Goal: Check status: Check status

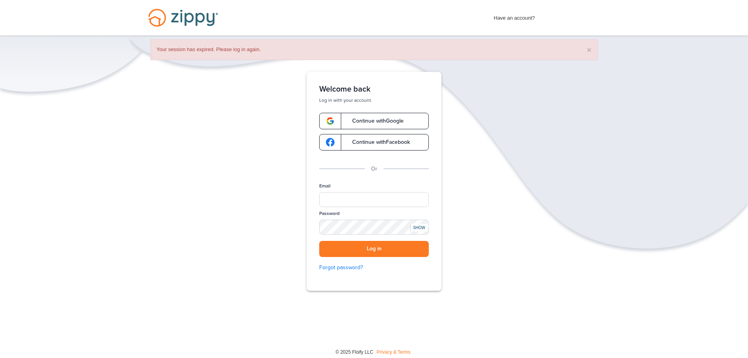
click at [366, 119] on span "Continue with Google" at bounding box center [374, 120] width 59 height 5
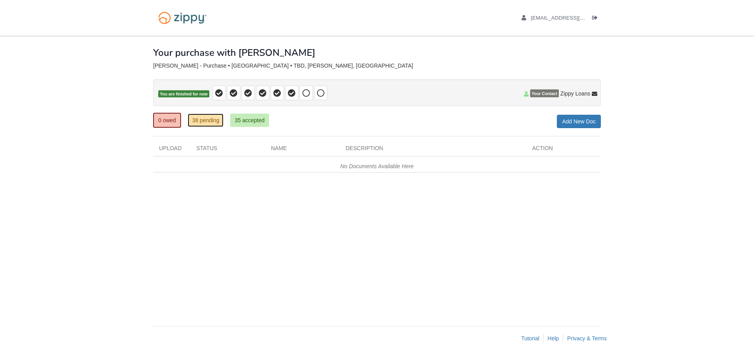
click at [204, 123] on link "38 pending" at bounding box center [206, 120] width 36 height 13
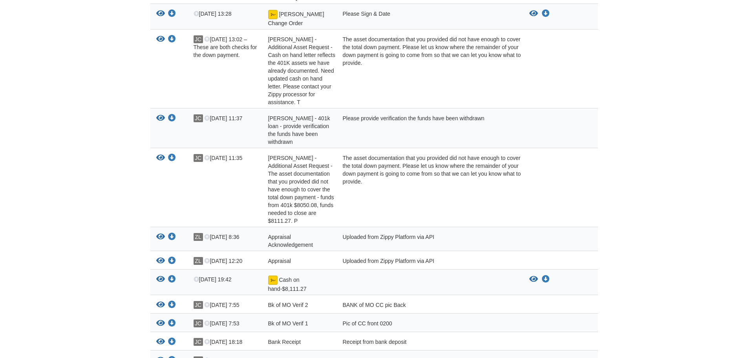
scroll to position [275, 0]
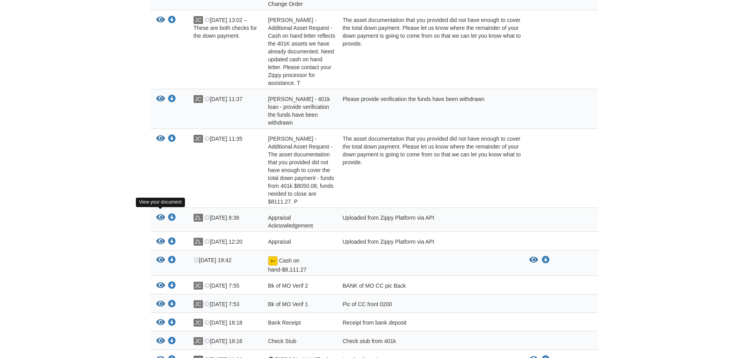
click at [160, 214] on icon "View Appraisal Acknowledgement" at bounding box center [160, 218] width 9 height 8
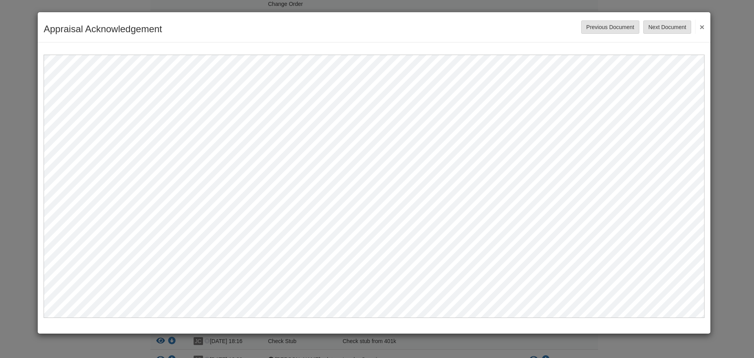
click at [707, 26] on div "Appraisal Acknowledgement Save Cancel Previous Document Next Document ×" at bounding box center [374, 27] width 673 height 30
click at [702, 25] on button "×" at bounding box center [699, 27] width 9 height 14
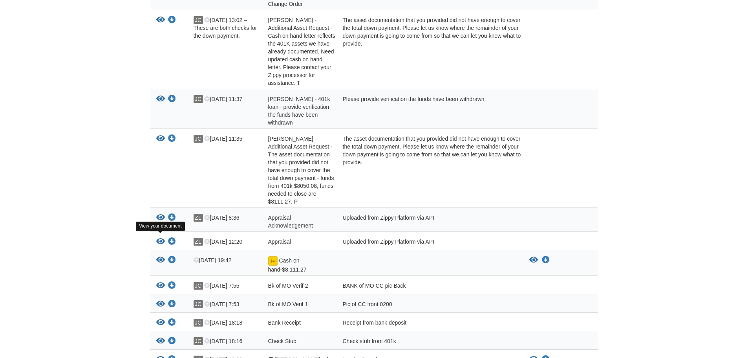
click at [161, 238] on icon "View Appraisal" at bounding box center [160, 242] width 9 height 8
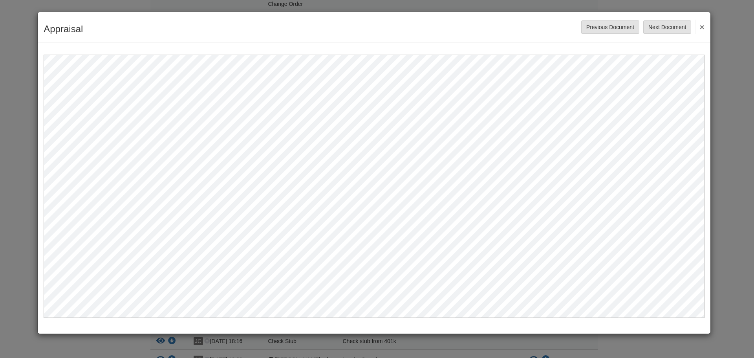
click at [701, 22] on button "×" at bounding box center [699, 27] width 9 height 14
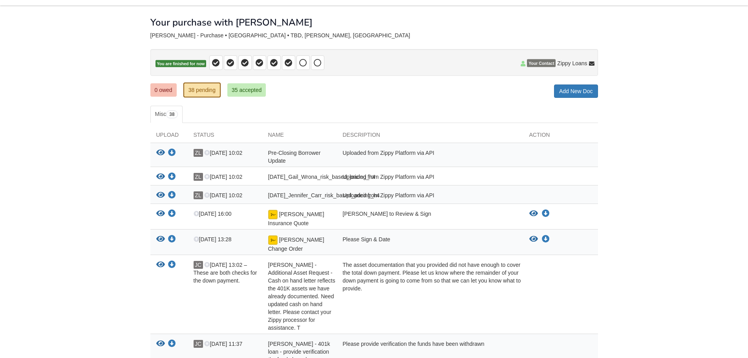
scroll to position [39, 0]
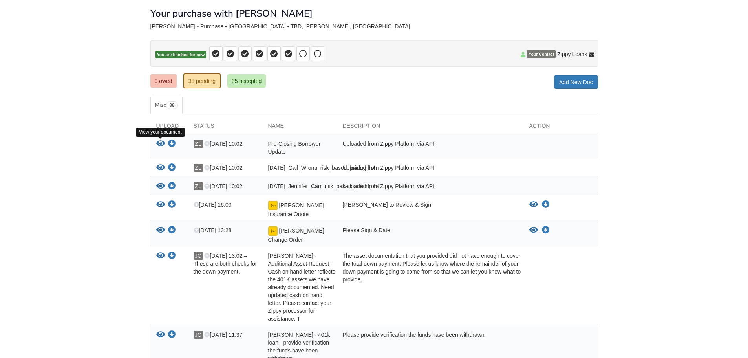
click at [158, 142] on icon "View Pre-Closing Borrower Update" at bounding box center [160, 144] width 9 height 8
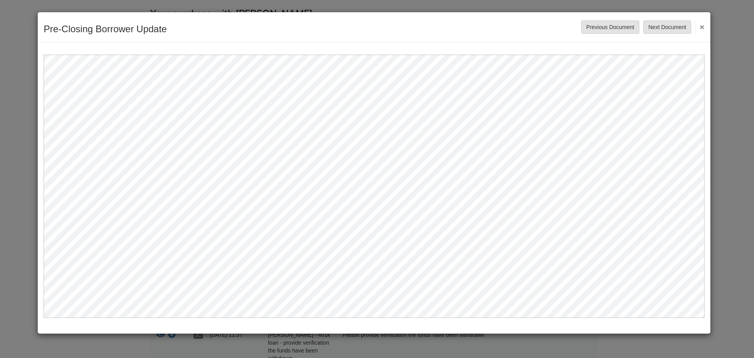
click at [700, 30] on button "×" at bounding box center [699, 27] width 9 height 14
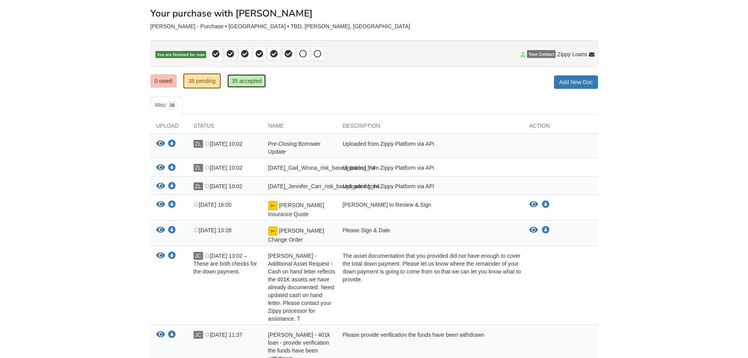
click at [247, 80] on link "35 accepted" at bounding box center [246, 80] width 38 height 13
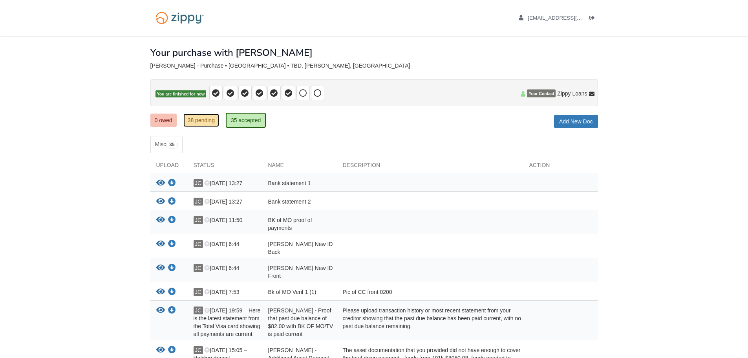
drag, startPoint x: 193, startPoint y: 114, endPoint x: 187, endPoint y: 118, distance: 7.3
click at [193, 114] on link "38 pending" at bounding box center [201, 120] width 36 height 13
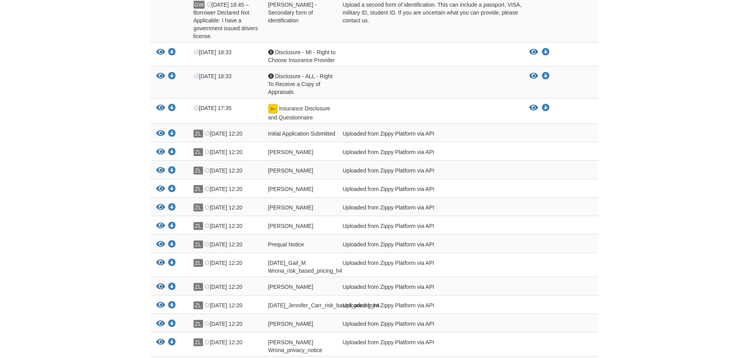
scroll to position [668, 0]
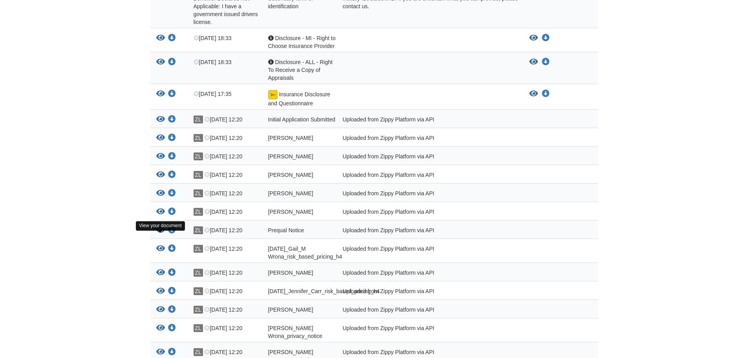
click at [161, 234] on icon "View Prequal Notice" at bounding box center [160, 230] width 9 height 8
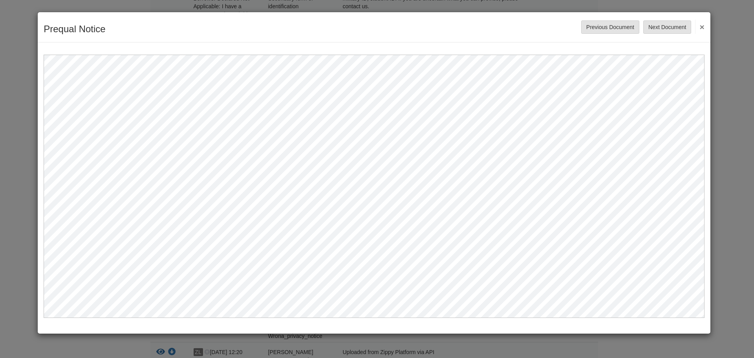
drag, startPoint x: 704, startPoint y: 24, endPoint x: 704, endPoint y: 30, distance: 5.5
click at [704, 24] on button "×" at bounding box center [699, 27] width 9 height 14
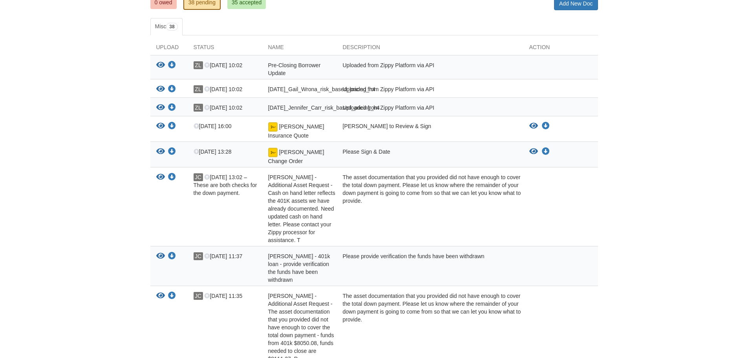
scroll to position [79, 0]
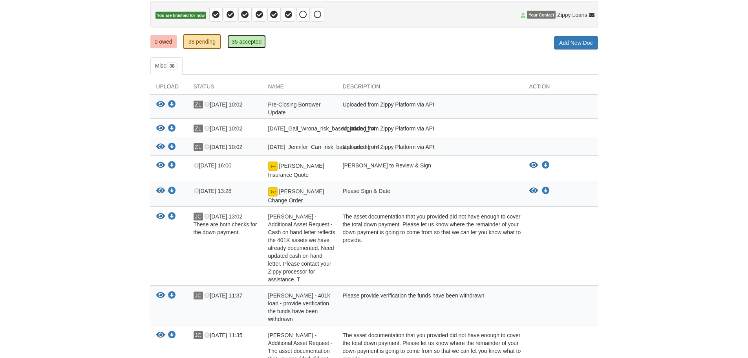
click at [241, 44] on link "35 accepted" at bounding box center [246, 41] width 38 height 13
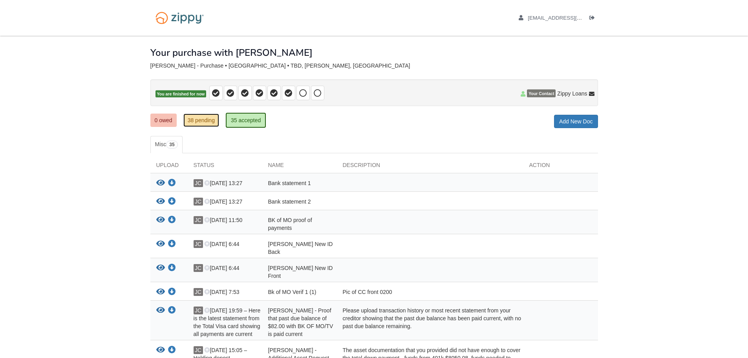
click at [198, 120] on link "38 pending" at bounding box center [201, 120] width 36 height 13
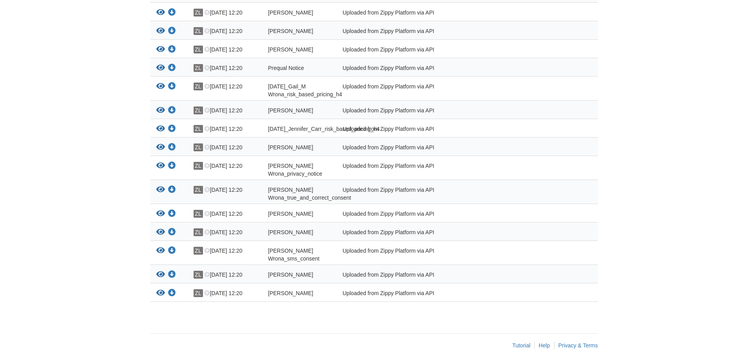
scroll to position [816, 0]
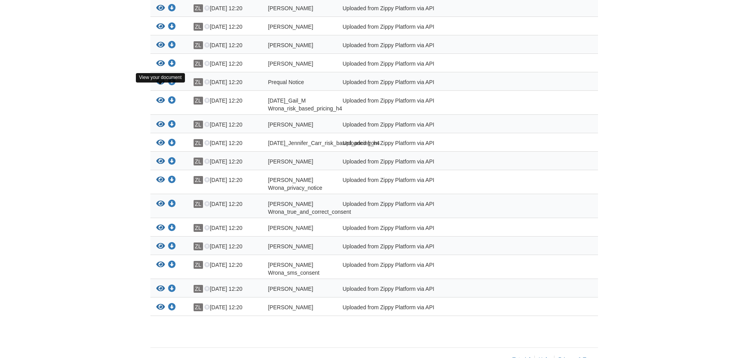
click at [159, 86] on icon "View Prequal Notice" at bounding box center [160, 82] width 9 height 8
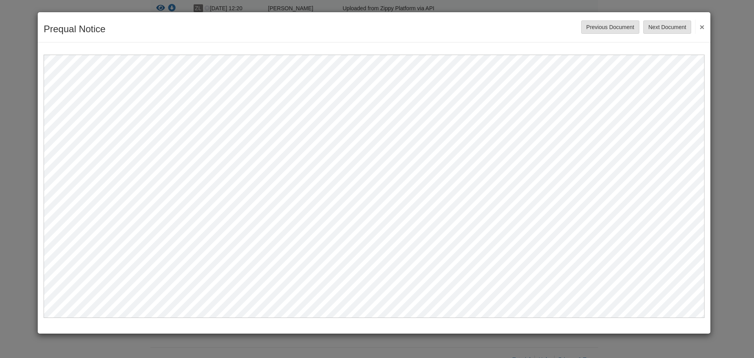
click at [700, 27] on button "×" at bounding box center [699, 27] width 9 height 14
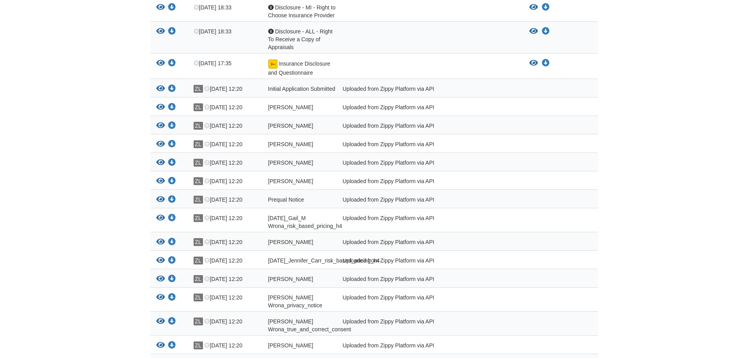
scroll to position [698, 0]
click at [163, 85] on icon "View Initial Application Submitted" at bounding box center [160, 89] width 9 height 8
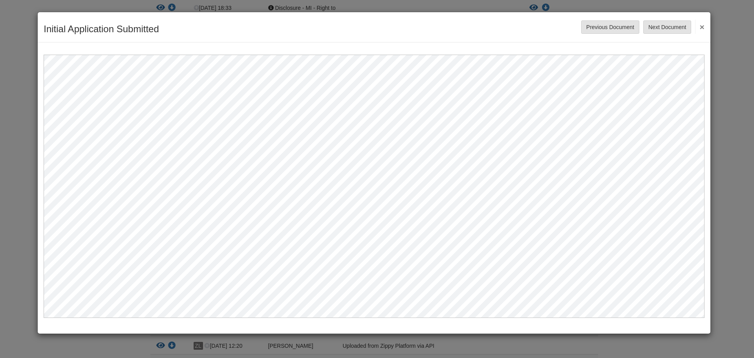
click at [702, 22] on button "×" at bounding box center [699, 27] width 9 height 14
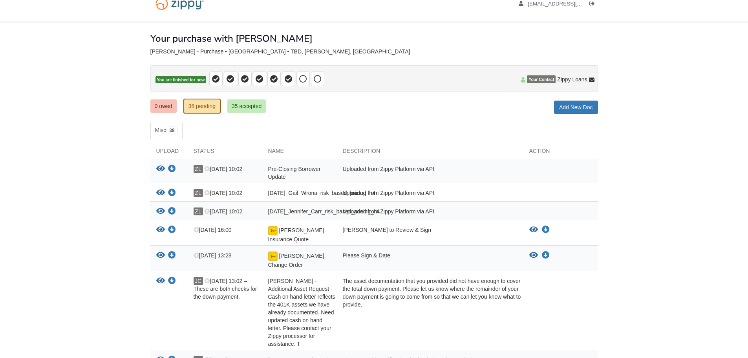
scroll to position [39, 0]
